Goal: Transaction & Acquisition: Subscribe to service/newsletter

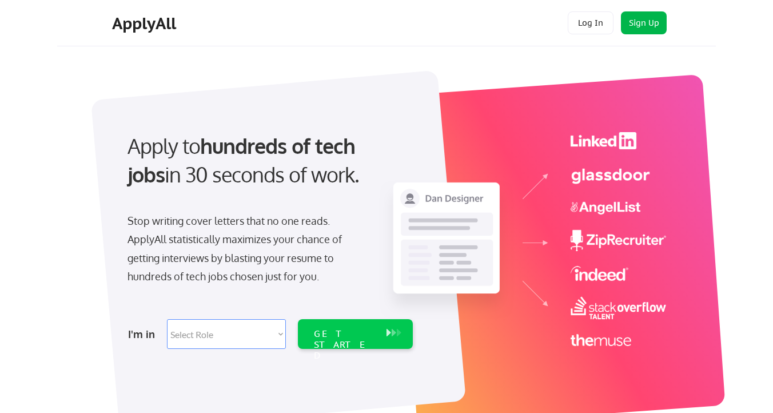
click at [628, 27] on button "Sign Up" at bounding box center [644, 22] width 46 height 23
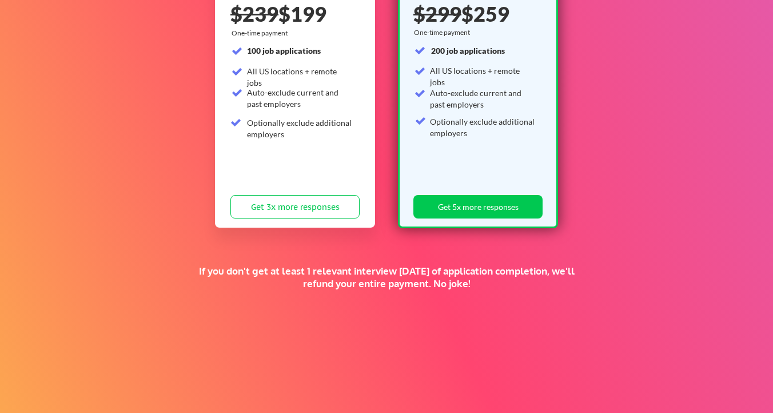
scroll to position [233, 0]
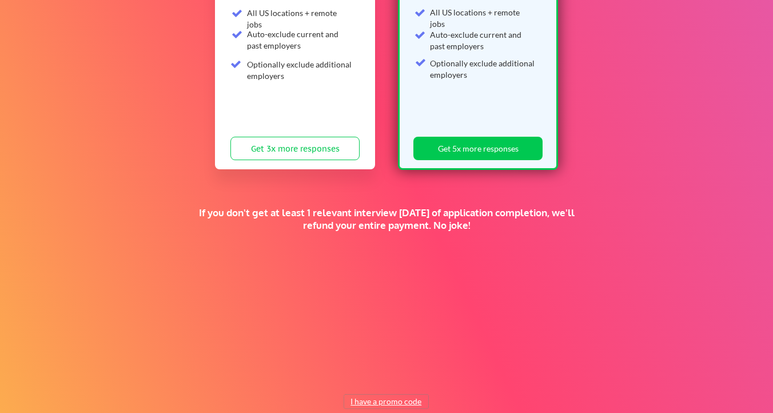
click at [391, 400] on button "I have a promo code" at bounding box center [386, 401] width 84 height 14
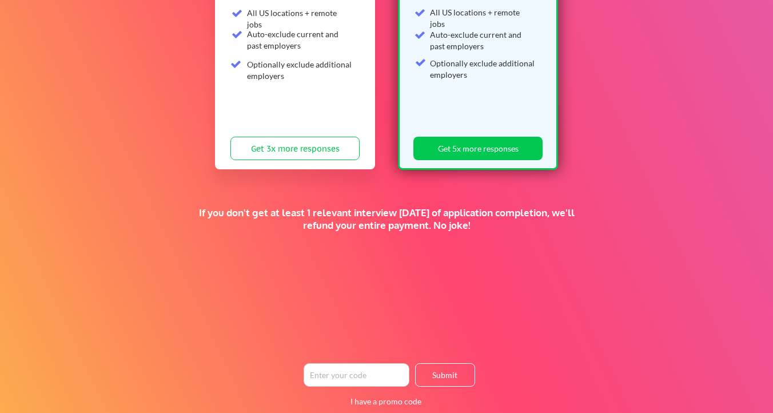
click at [361, 377] on input "input" at bounding box center [356, 374] width 106 height 23
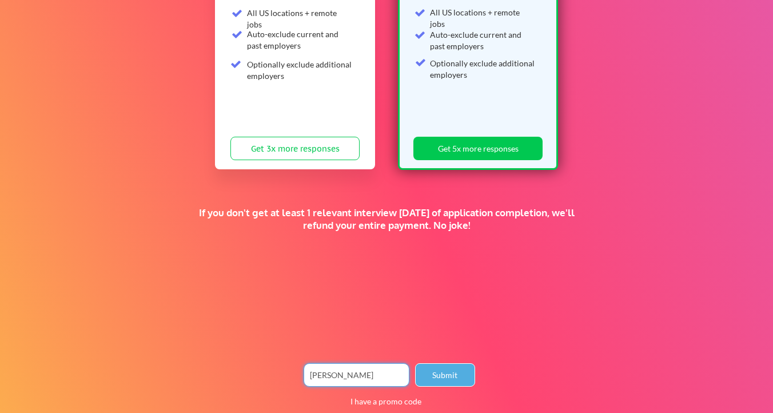
type input "norman"
click at [466, 375] on button "Submit" at bounding box center [445, 374] width 60 height 23
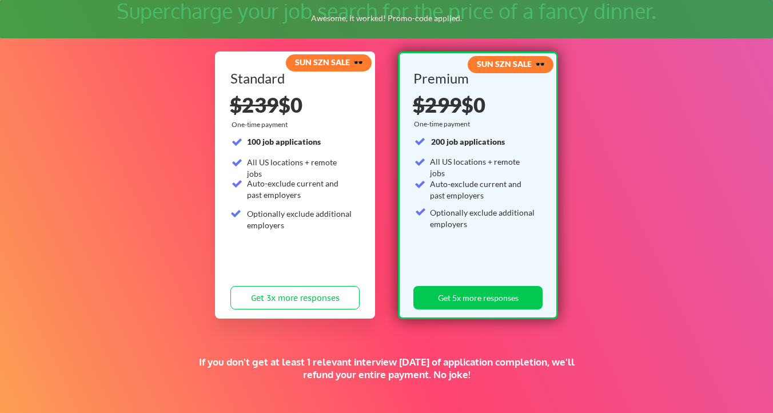
scroll to position [79, 0]
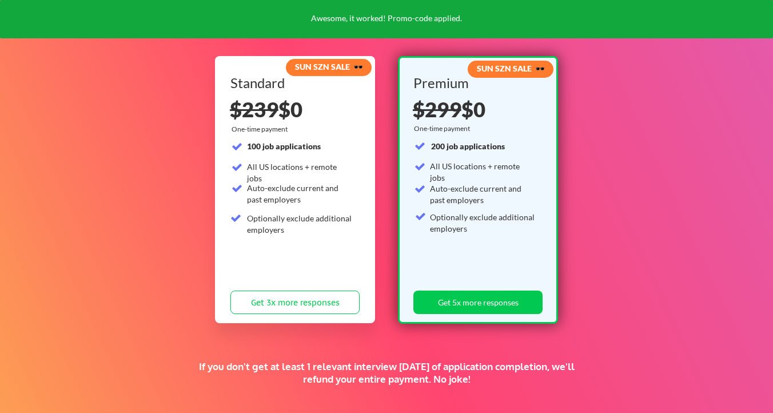
click at [461, 290] on div "Premium $299 $0 $299 $259 One-time payment 200 job applications All US location…" at bounding box center [477, 197] width 129 height 243
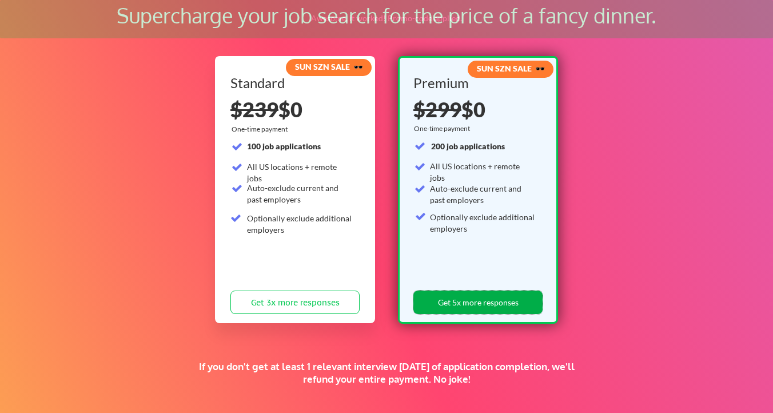
click at [455, 309] on button "Get 5x more responses" at bounding box center [477, 301] width 129 height 23
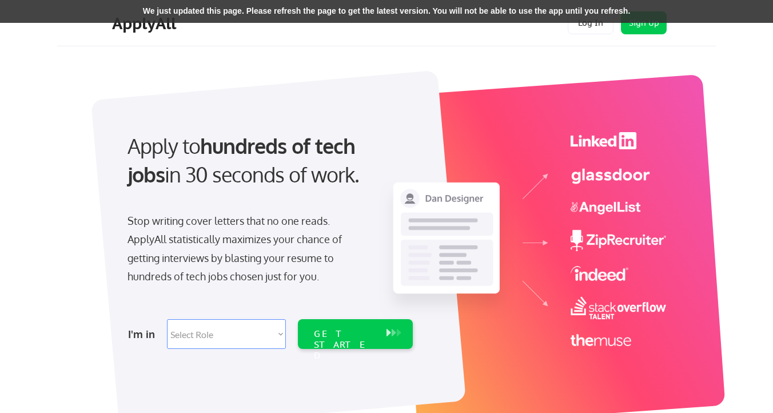
click at [328, 46] on div "ApplyAll Log In Sign Up Log Out" at bounding box center [386, 23] width 658 height 46
click at [433, 14] on div "We just updated this page. Please refresh the page to get the latest version. Y…" at bounding box center [386, 11] width 773 height 23
